Goal: Understand site structure: Grasp the organization and layout of the website

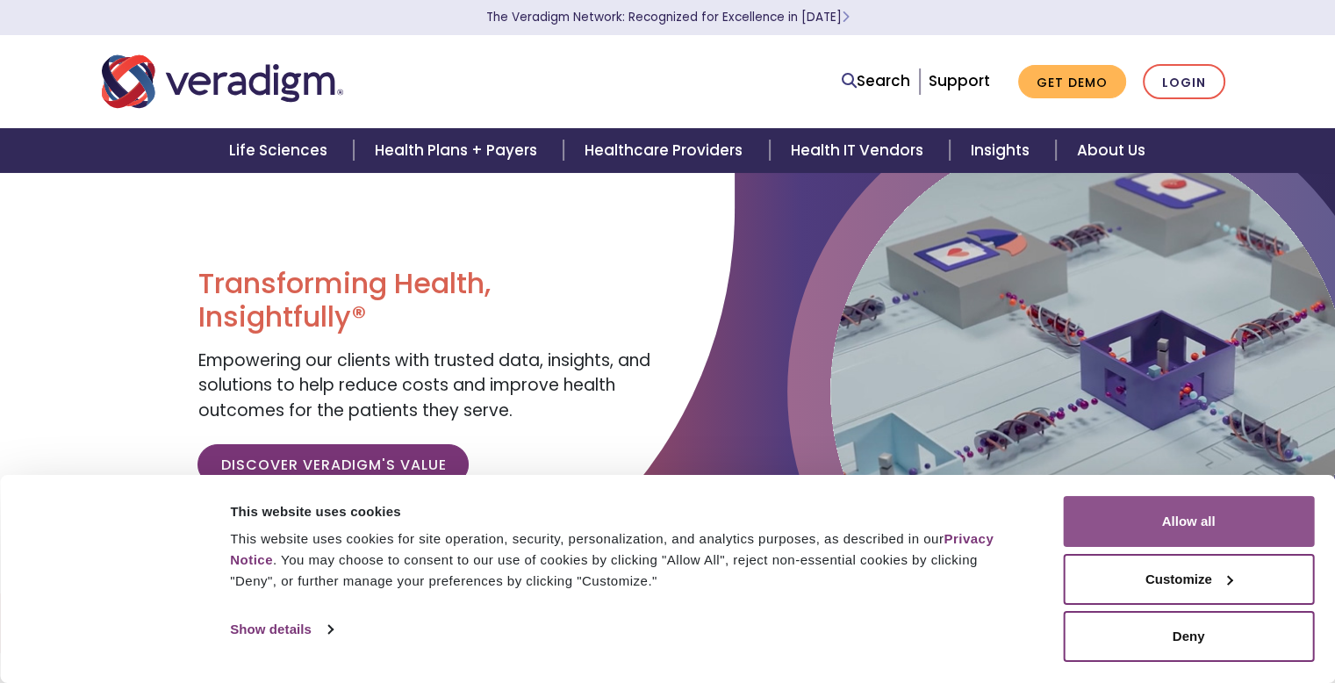
click at [1160, 511] on button "Allow all" at bounding box center [1188, 521] width 251 height 51
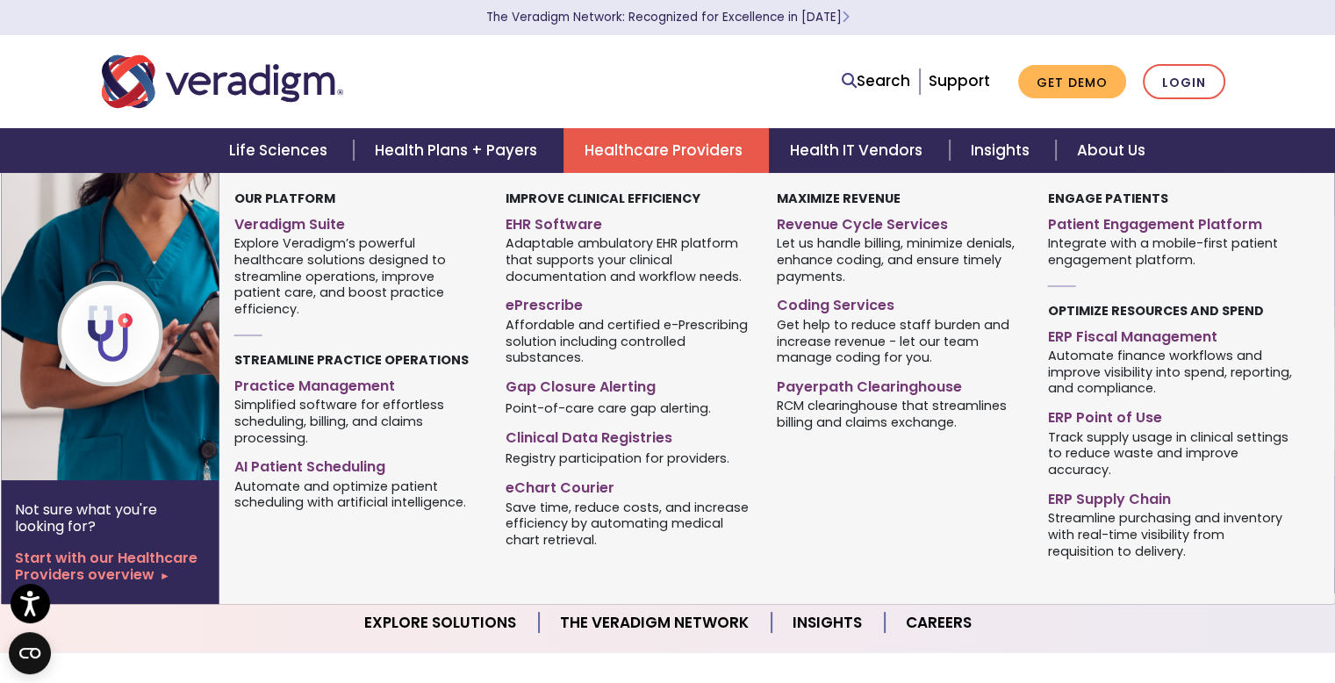
click at [644, 158] on link "Healthcare Providers" at bounding box center [665, 150] width 205 height 45
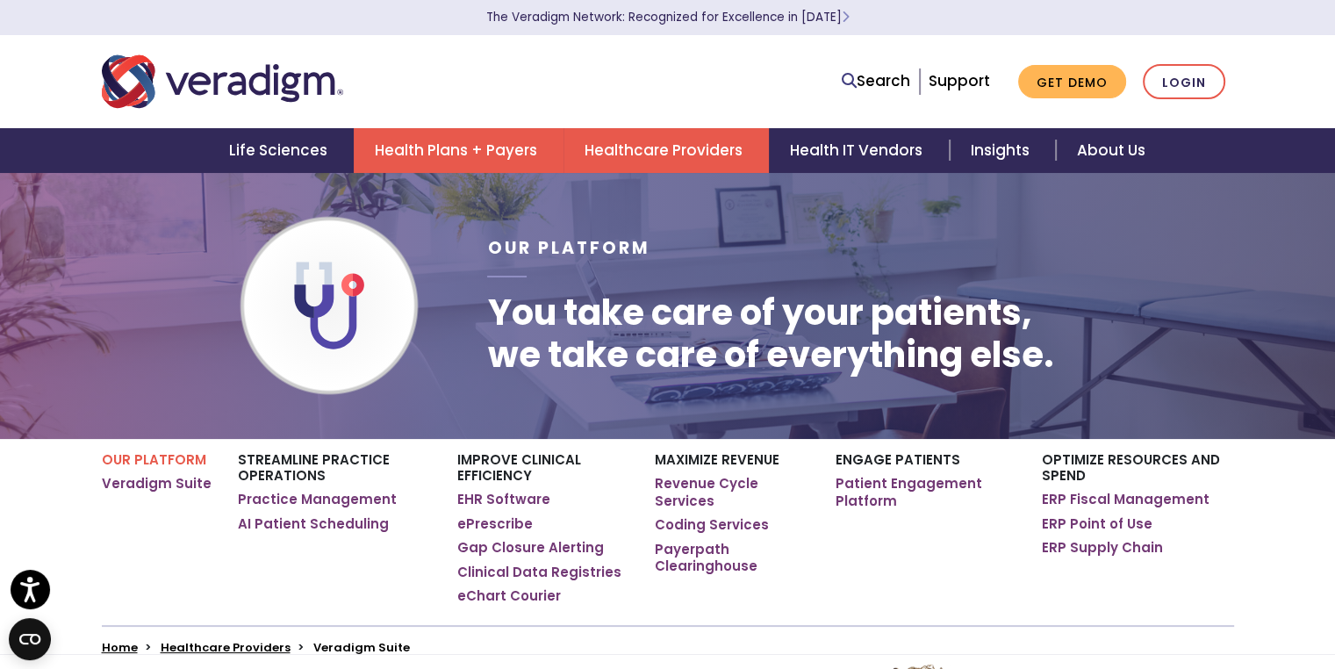
click at [465, 154] on link "Health Plans + Payers" at bounding box center [459, 150] width 210 height 45
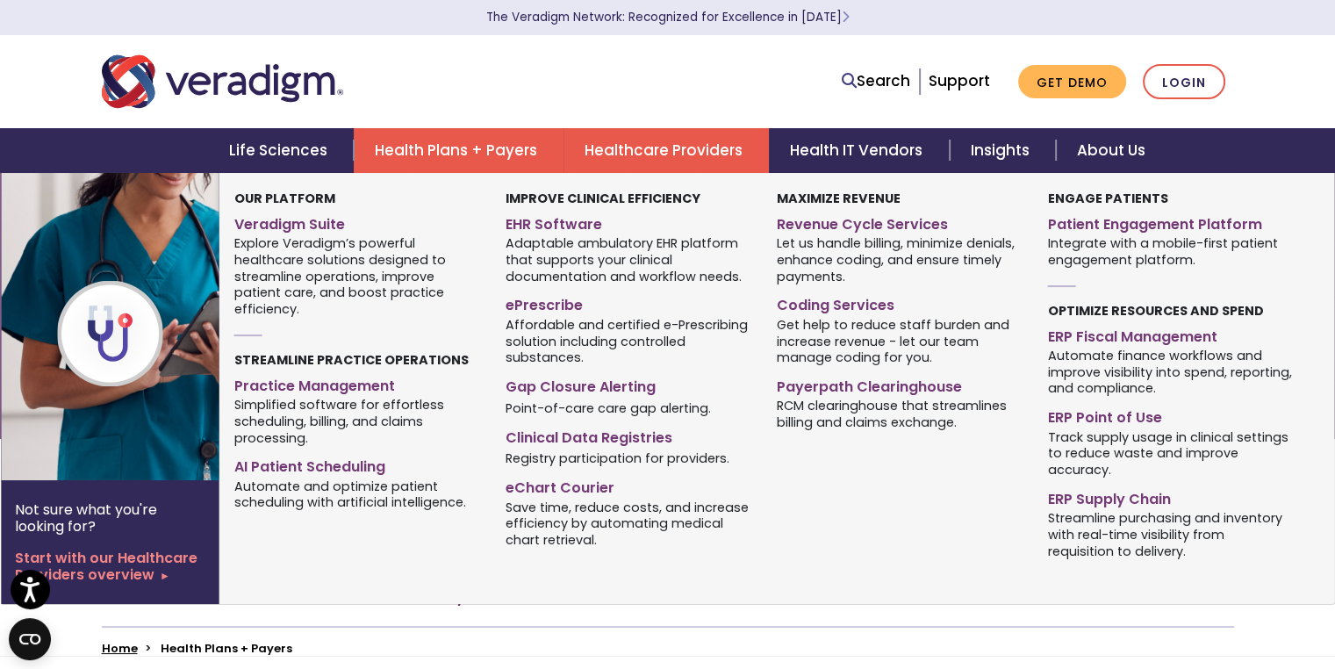
click at [642, 148] on link "Healthcare Providers" at bounding box center [665, 150] width 205 height 45
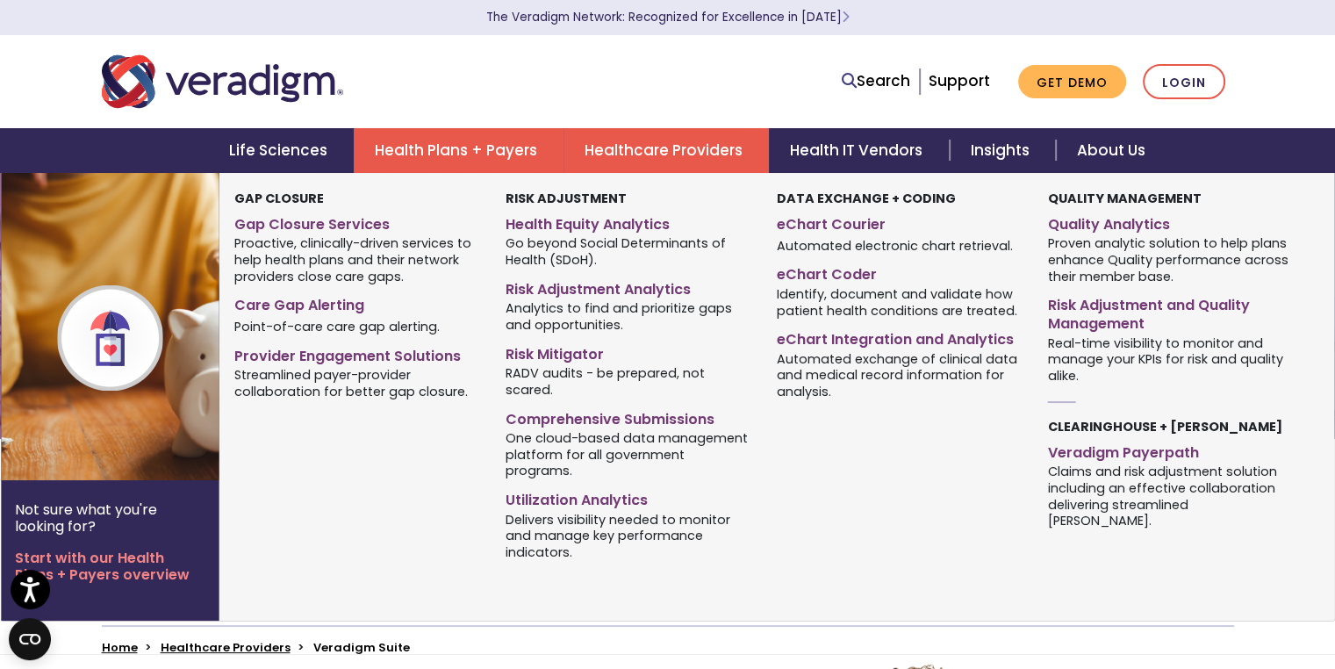
click at [497, 153] on link "Health Plans + Payers" at bounding box center [459, 150] width 210 height 45
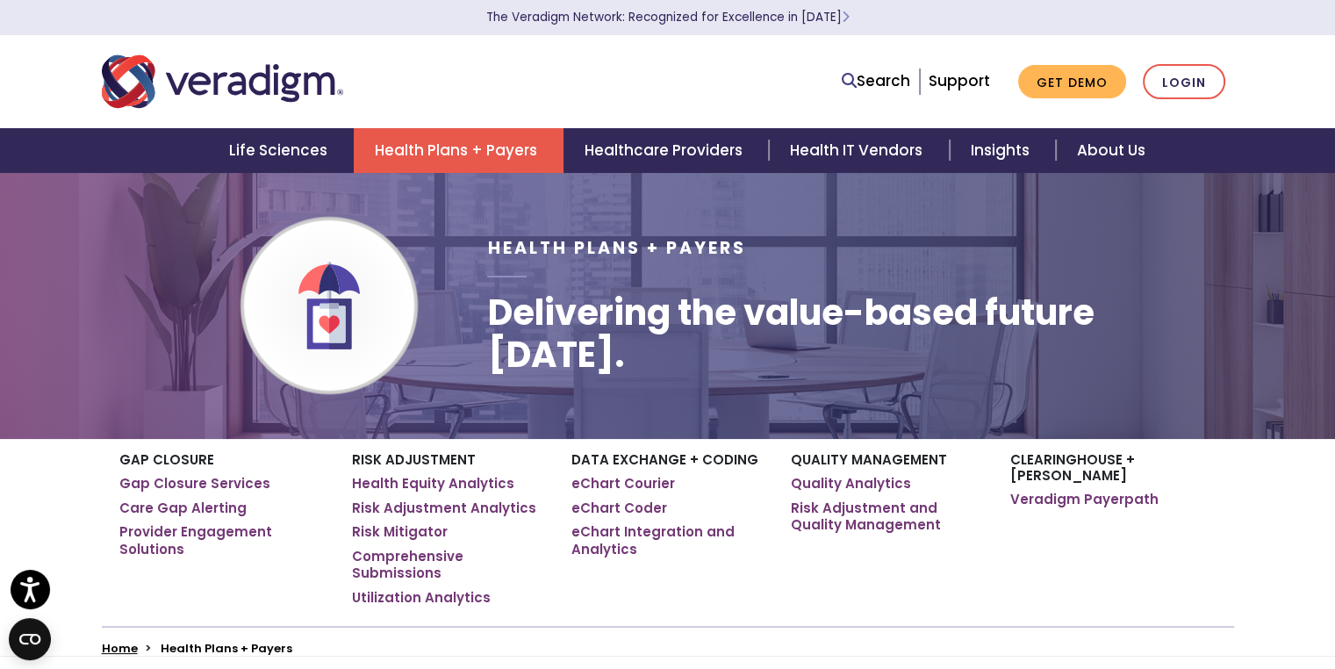
click at [473, 147] on link "Health Plans + Payers" at bounding box center [459, 150] width 210 height 45
click at [485, 146] on link "Health Plans + Payers" at bounding box center [459, 150] width 210 height 45
click at [649, 152] on link "Healthcare Providers" at bounding box center [665, 150] width 205 height 45
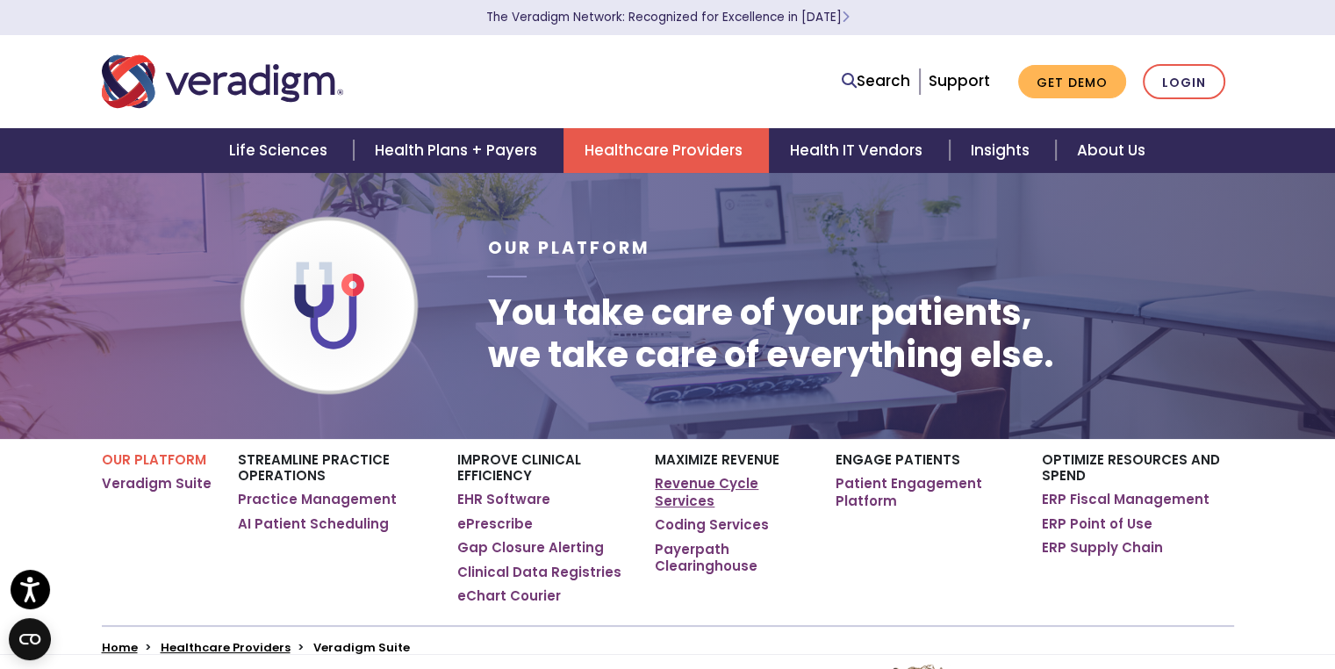
click at [697, 486] on link "Revenue Cycle Services" at bounding box center [732, 492] width 154 height 34
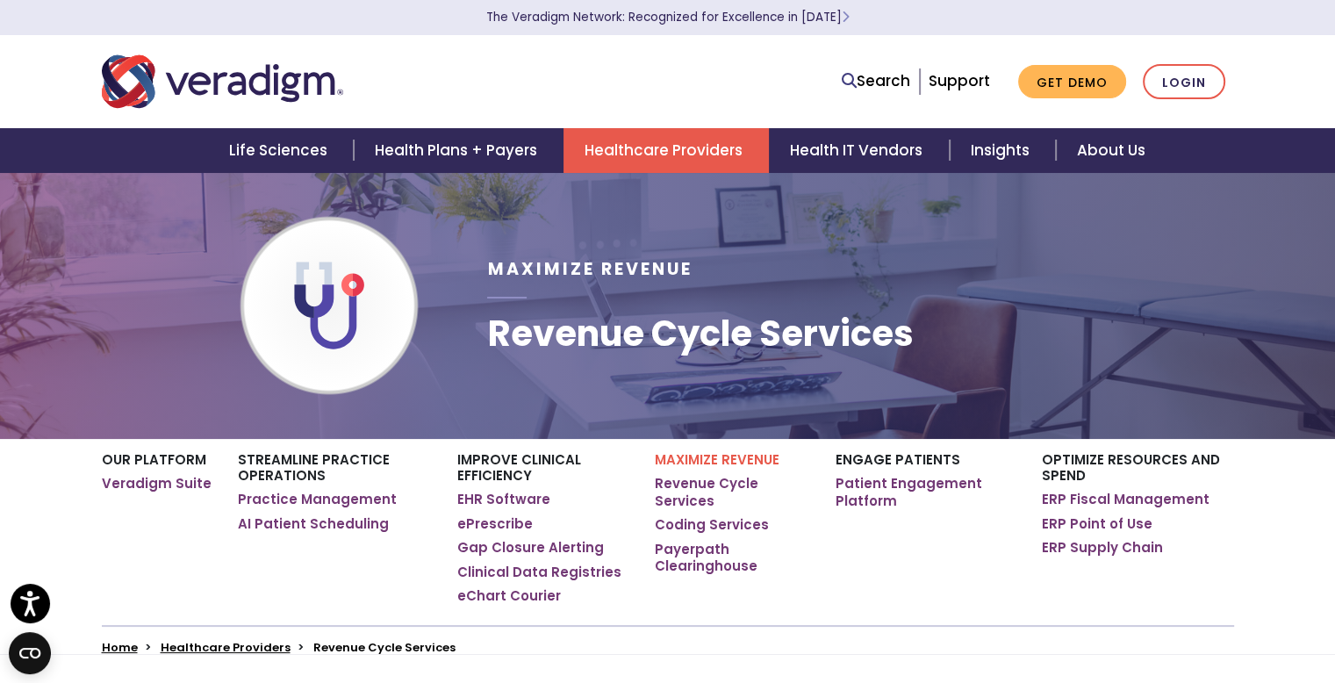
click at [649, 153] on link "Healthcare Providers" at bounding box center [665, 150] width 205 height 45
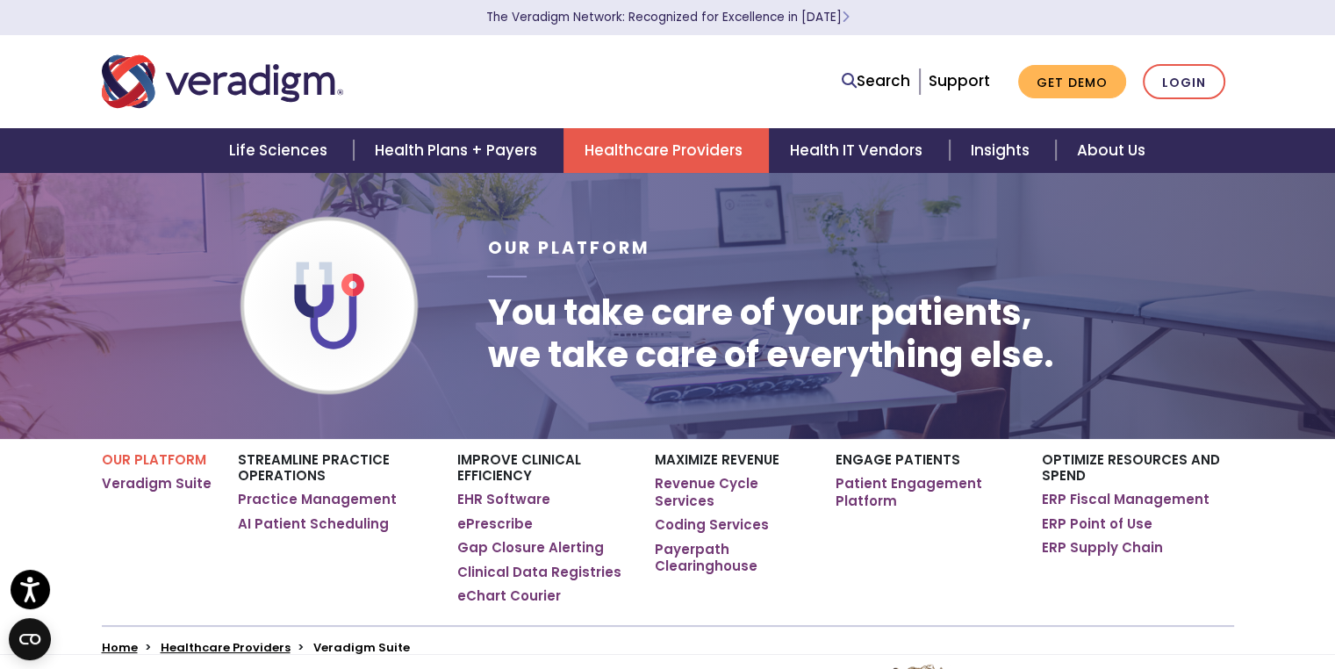
click at [692, 152] on link "Healthcare Providers" at bounding box center [665, 150] width 205 height 45
click at [685, 148] on link "Healthcare Providers" at bounding box center [665, 150] width 205 height 45
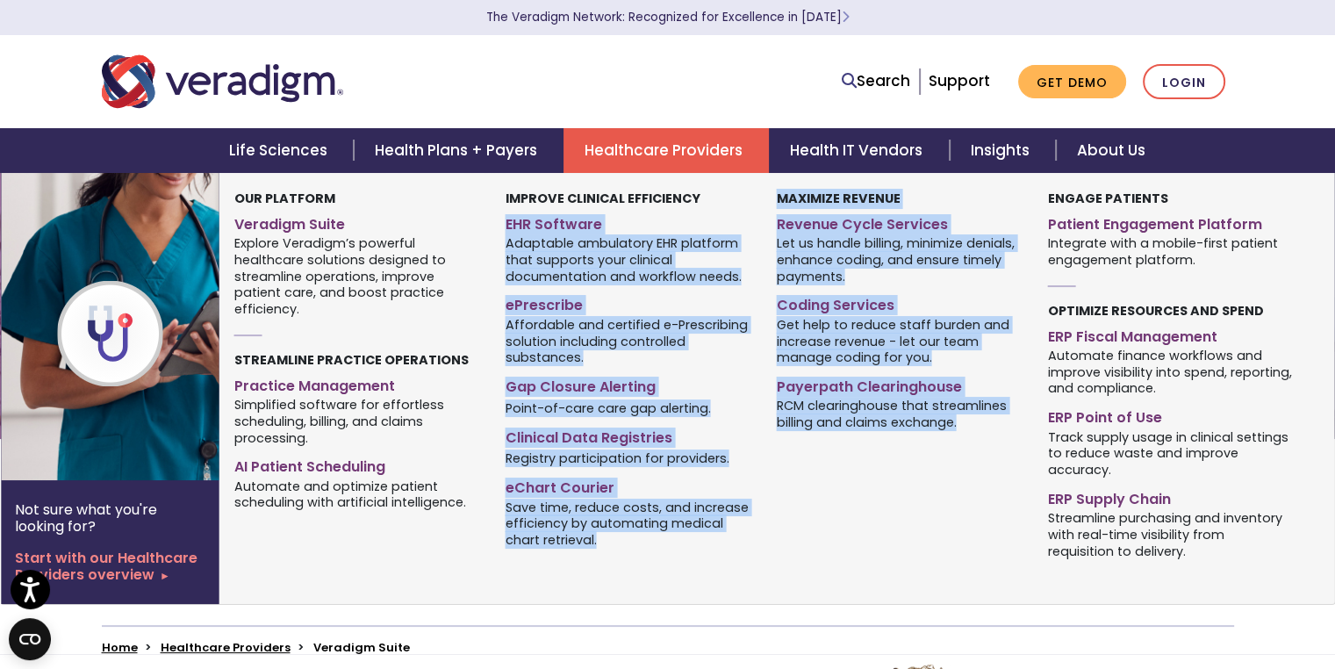
drag, startPoint x: 757, startPoint y: 185, endPoint x: 811, endPoint y: 492, distance: 312.0
click at [811, 492] on div "Our Platform Veradigm Suite" at bounding box center [763, 388] width 1089 height 431
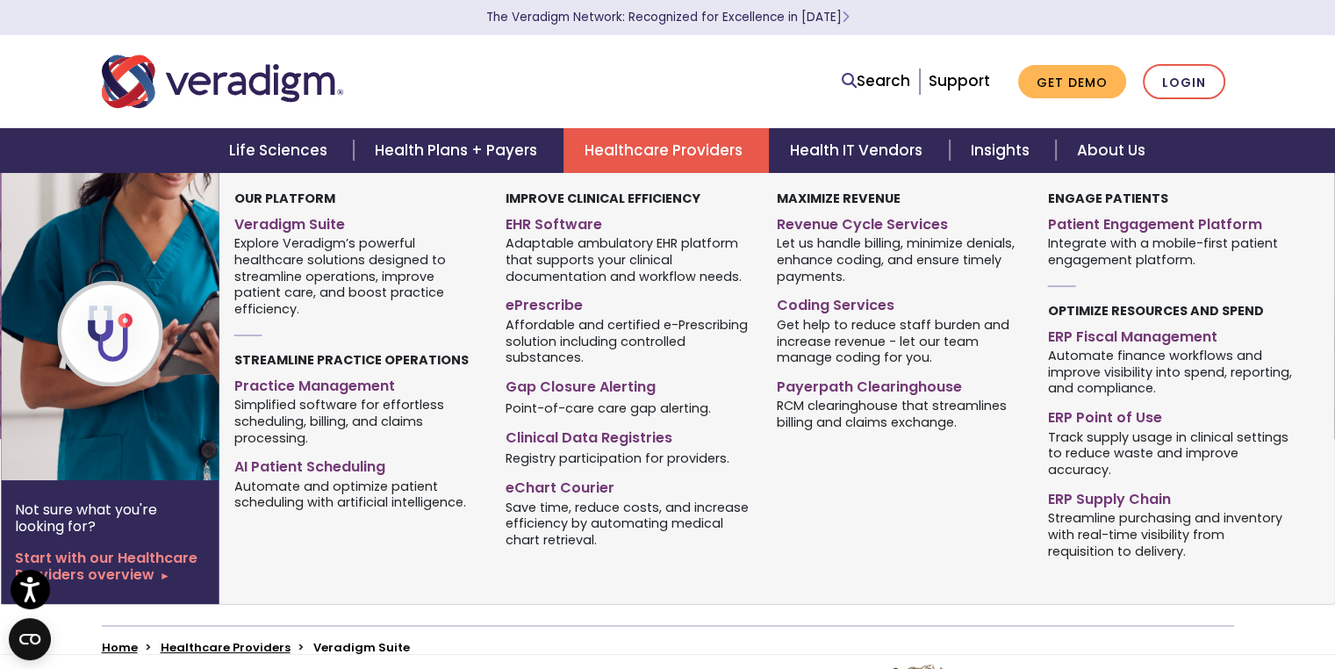
click at [821, 494] on div "Maximize Revenue Revenue Cycle Services Coding Services" at bounding box center [899, 377] width 271 height 377
